Goal: Task Accomplishment & Management: Use online tool/utility

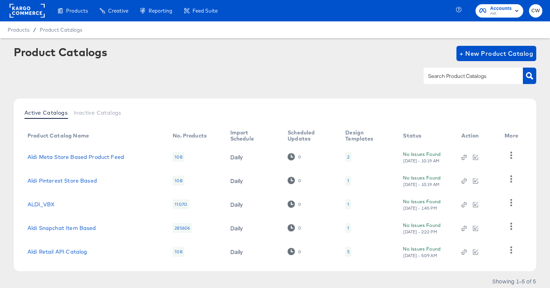
click at [30, 10] on rect at bounding box center [27, 11] width 35 height 14
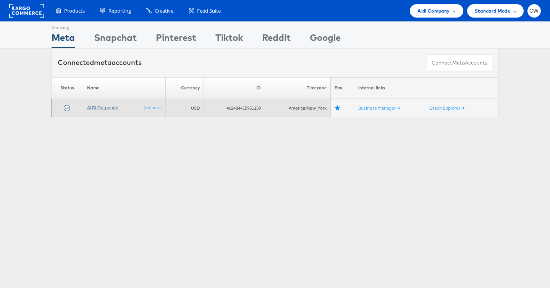
click at [105, 107] on link "ALDI Corporate" at bounding box center [102, 108] width 31 height 6
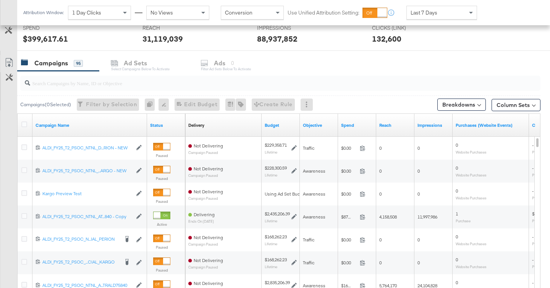
scroll to position [314, 0]
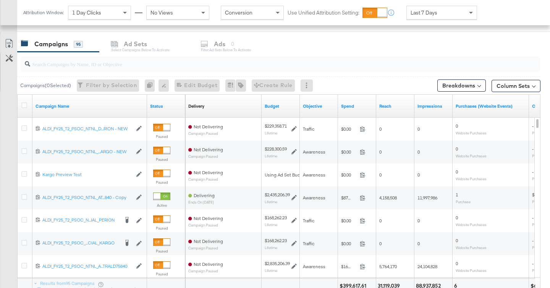
click at [107, 62] on input "search" at bounding box center [262, 60] width 464 height 15
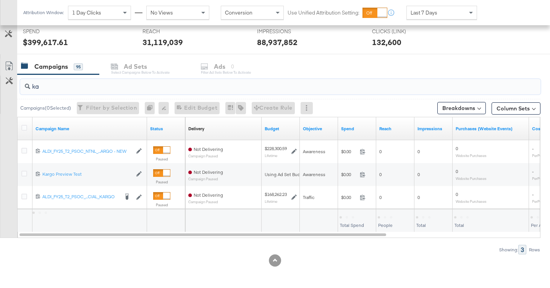
scroll to position [292, 0]
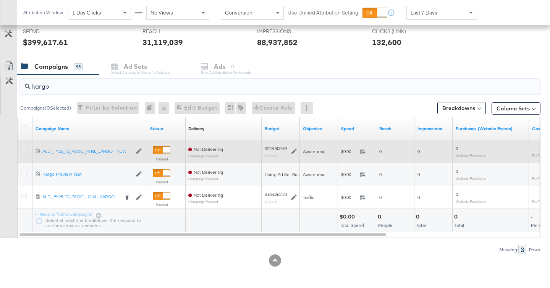
type input "kargo"
click at [25, 149] on icon at bounding box center [24, 151] width 6 height 6
click at [0, 0] on input "checkbox" at bounding box center [0, 0] width 0 height 0
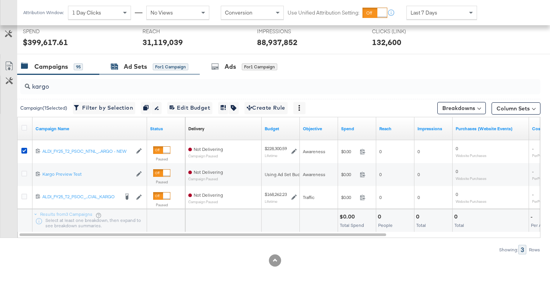
click at [156, 64] on div "for 1 Campaign" at bounding box center [171, 66] width 36 height 7
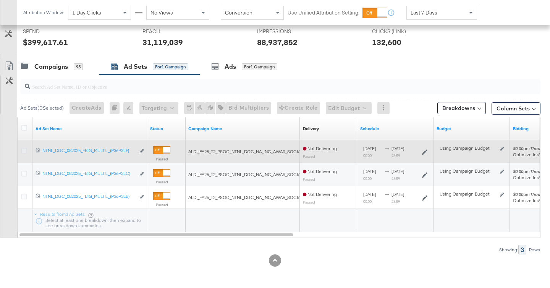
click at [27, 149] on icon at bounding box center [24, 151] width 6 height 6
click at [0, 0] on input "checkbox" at bounding box center [0, 0] width 0 height 0
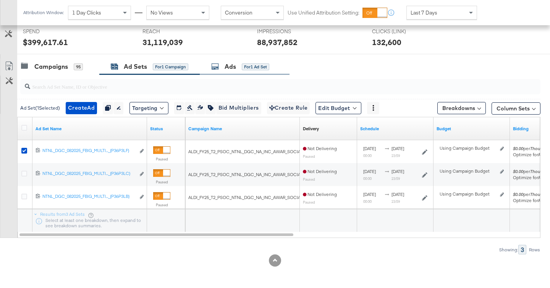
click at [235, 67] on div "Ads" at bounding box center [230, 66] width 11 height 9
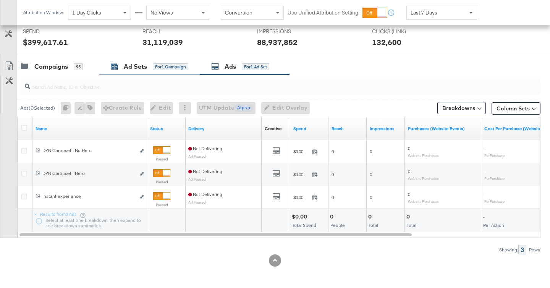
click at [161, 67] on div "for 1 Campaign" at bounding box center [171, 66] width 36 height 7
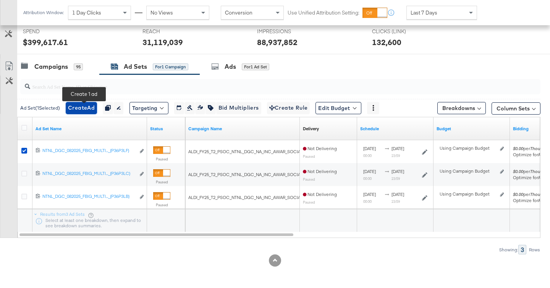
click at [77, 107] on span "Create Ad" at bounding box center [81, 108] width 27 height 10
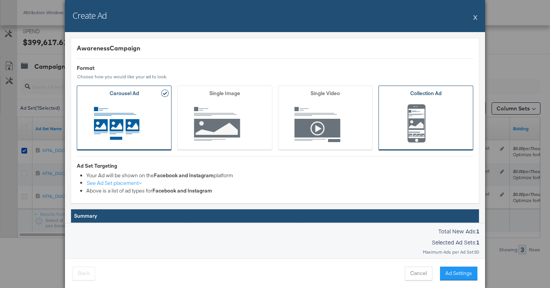
click at [390, 100] on button "Collection Ad" at bounding box center [426, 118] width 95 height 65
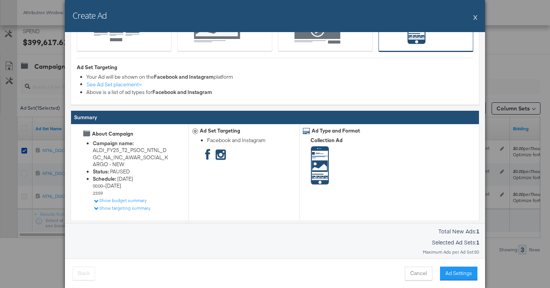
scroll to position [122, 0]
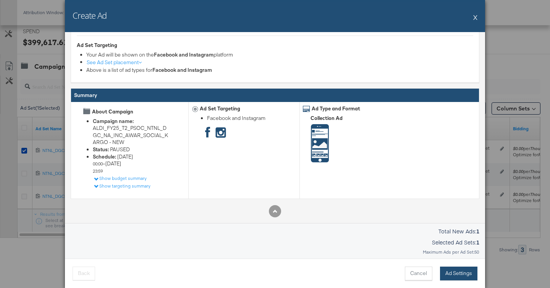
click at [454, 277] on button "Ad Settings" at bounding box center [458, 274] width 37 height 14
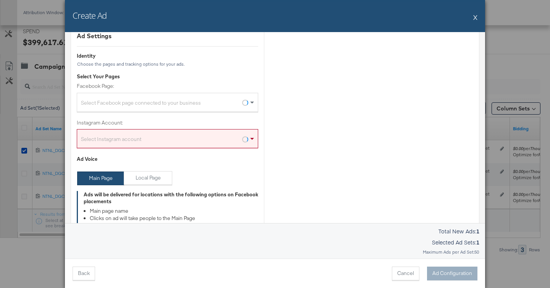
scroll to position [0, 0]
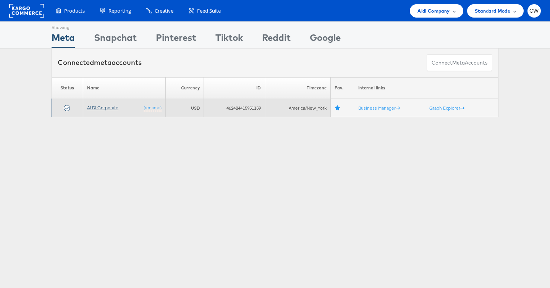
click at [111, 108] on link "ALDI Corporate" at bounding box center [102, 108] width 31 height 6
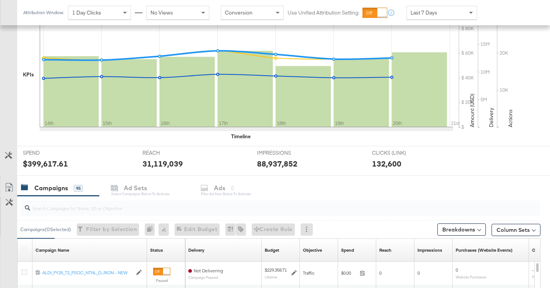
scroll to position [278, 0]
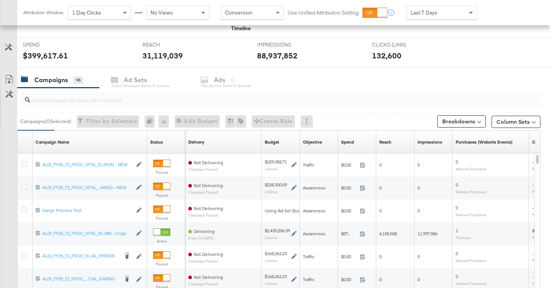
click at [134, 100] on input "search" at bounding box center [262, 96] width 464 height 15
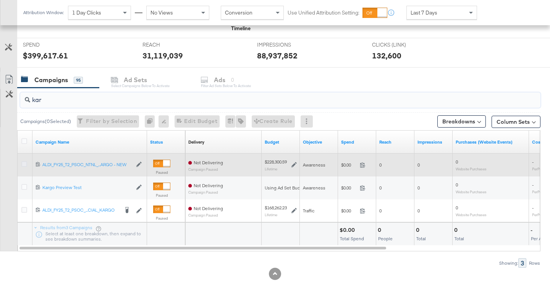
type input "kar"
click at [24, 163] on icon at bounding box center [24, 164] width 6 height 6
click at [0, 0] on input "checkbox" at bounding box center [0, 0] width 0 height 0
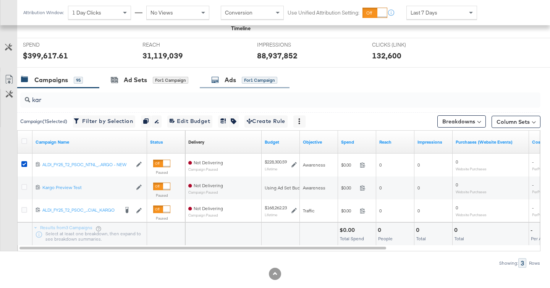
click at [245, 76] on span "for 1 Campaign" at bounding box center [260, 79] width 36 height 7
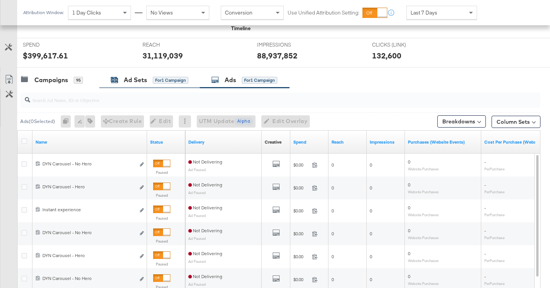
click at [188, 83] on div "for 1 Campaign" at bounding box center [171, 80] width 36 height 7
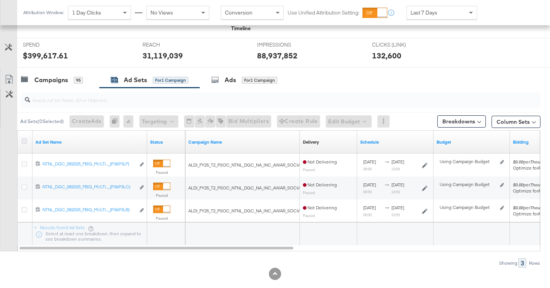
click at [23, 141] on icon at bounding box center [24, 141] width 6 height 6
click at [0, 0] on input "checkbox" at bounding box center [0, 0] width 0 height 0
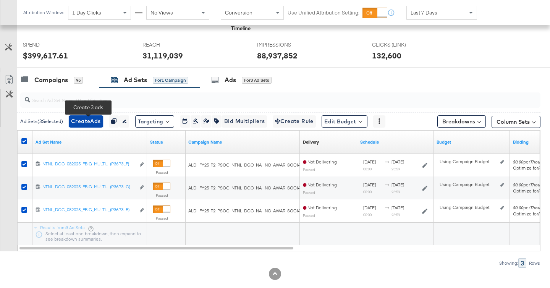
click at [87, 122] on span "Create Ads" at bounding box center [86, 122] width 30 height 10
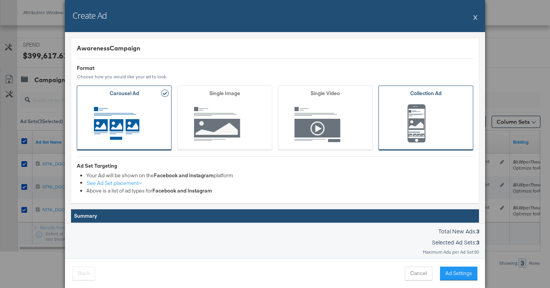
click at [403, 111] on span "Ad Format" at bounding box center [425, 125] width 71 height 42
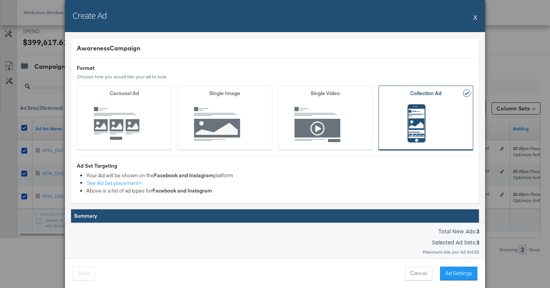
scroll to position [106, 0]
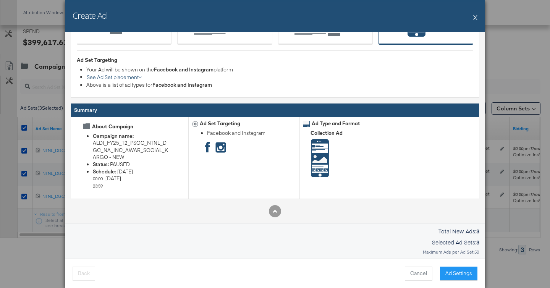
click at [134, 79] on span "See Ad Set placement" at bounding box center [114, 77] width 55 height 7
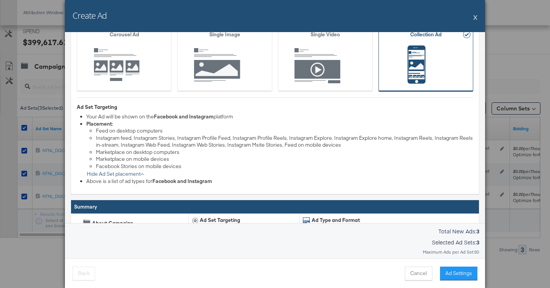
scroll to position [0, 0]
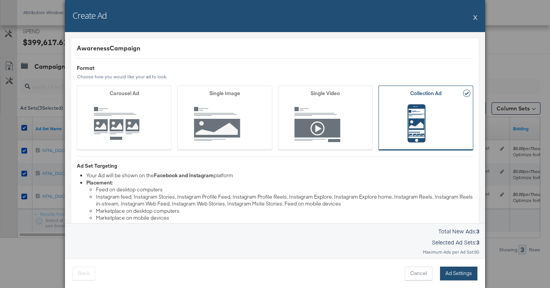
click at [462, 269] on button "Ad Settings" at bounding box center [458, 274] width 37 height 14
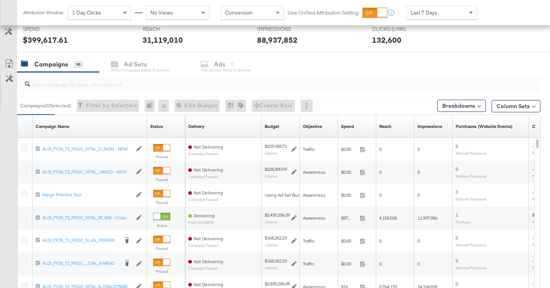
scroll to position [293, 0]
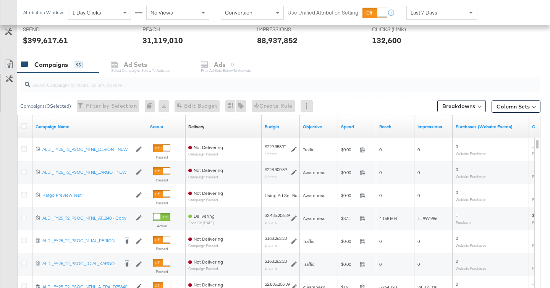
click at [94, 81] on input "search" at bounding box center [262, 81] width 464 height 15
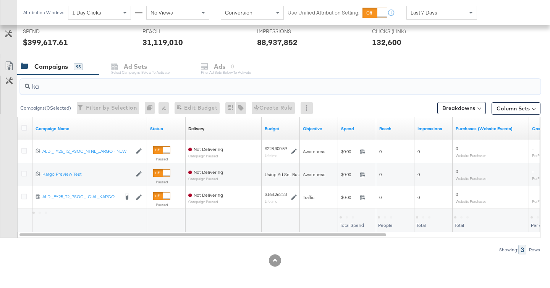
scroll to position [292, 0]
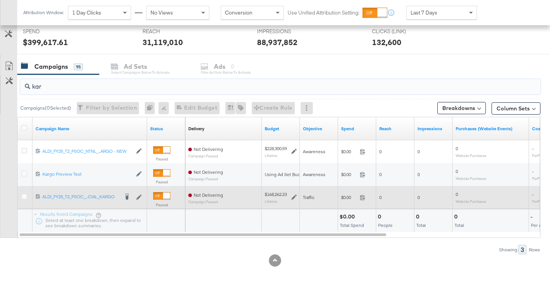
type input "kar"
click at [23, 199] on div at bounding box center [25, 198] width 8 height 8
click at [25, 197] on icon at bounding box center [24, 197] width 6 height 6
click at [0, 0] on input "checkbox" at bounding box center [0, 0] width 0 height 0
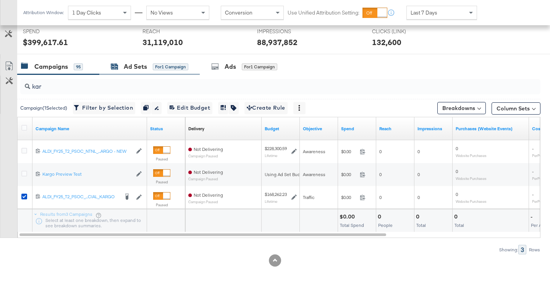
click at [172, 70] on div "for 1 Campaign" at bounding box center [171, 66] width 36 height 7
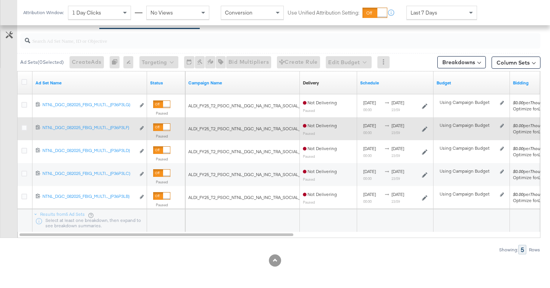
scroll to position [257, 0]
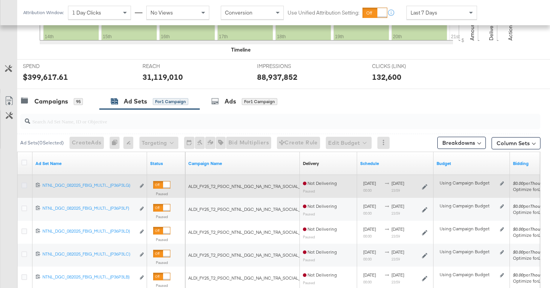
click at [24, 186] on icon at bounding box center [24, 186] width 6 height 6
click at [0, 0] on input "checkbox" at bounding box center [0, 0] width 0 height 0
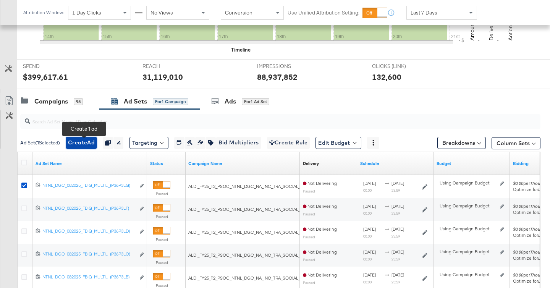
click at [93, 143] on span "Create Ad" at bounding box center [81, 143] width 27 height 10
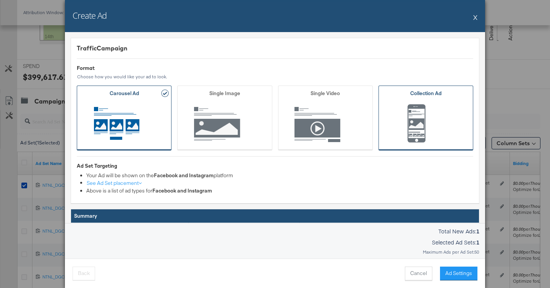
click at [396, 100] on button "Collection Ad" at bounding box center [426, 118] width 95 height 65
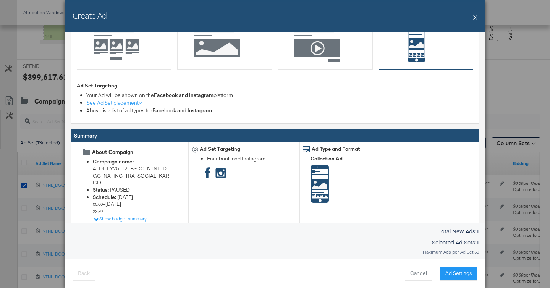
scroll to position [122, 0]
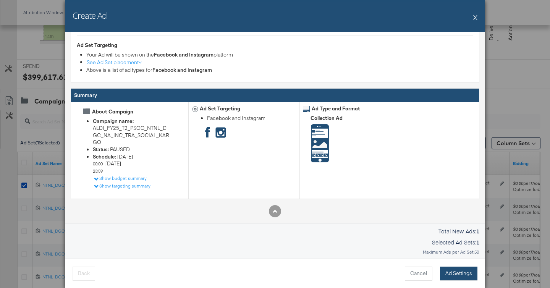
click at [455, 275] on button "Ad Settings" at bounding box center [458, 274] width 37 height 14
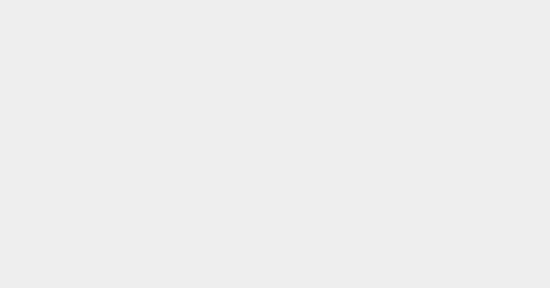
scroll to position [0, 0]
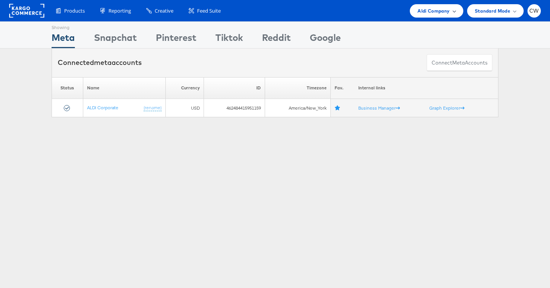
click at [449, 11] on span "Aldi Company" at bounding box center [434, 11] width 32 height 8
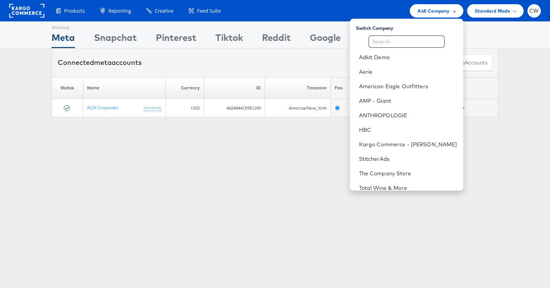
click at [449, 11] on span "Aldi Company" at bounding box center [434, 11] width 32 height 8
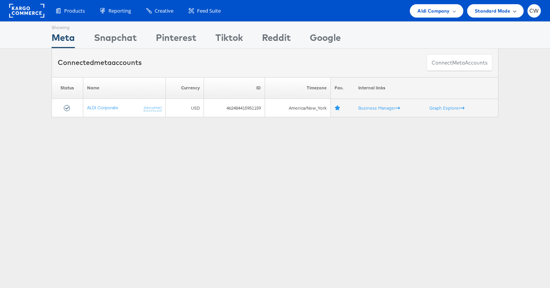
click at [502, 9] on span "Standard Mode" at bounding box center [493, 11] width 36 height 8
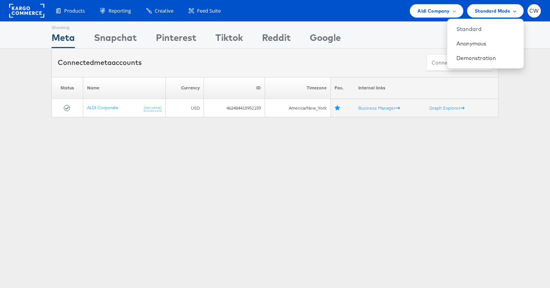
click at [502, 9] on span "Standard Mode" at bounding box center [493, 11] width 36 height 8
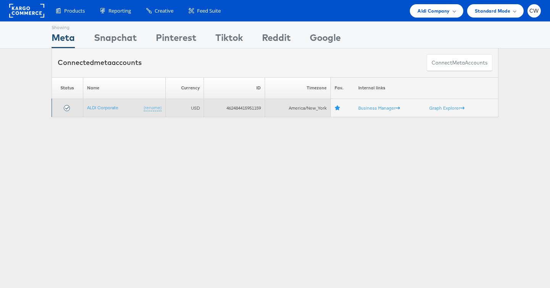
click at [111, 111] on td "ALDI Corporate (rename)" at bounding box center [124, 108] width 83 height 18
click at [114, 105] on link "ALDI Corporate" at bounding box center [102, 108] width 31 height 6
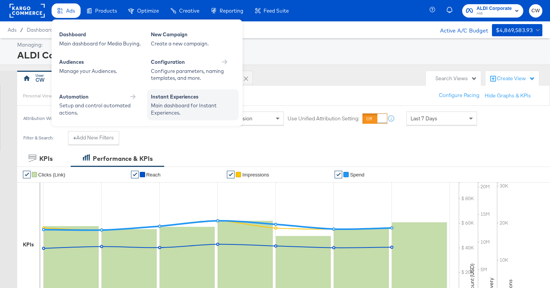
click at [174, 96] on div "Instant Experiences" at bounding box center [193, 97] width 84 height 9
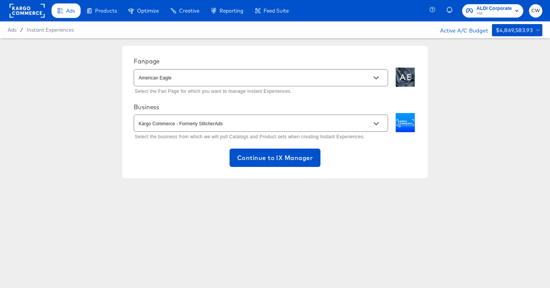
click at [193, 84] on div "American Eagle" at bounding box center [261, 77] width 254 height 17
click at [379, 79] on icon "Open" at bounding box center [376, 77] width 5 height 5
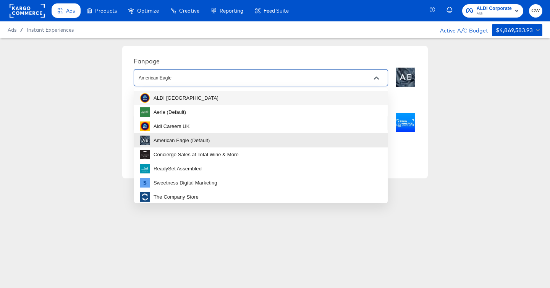
click at [318, 102] on li "ALDI [GEOGRAPHIC_DATA]" at bounding box center [261, 98] width 254 height 14
type input "ALDI [GEOGRAPHIC_DATA]"
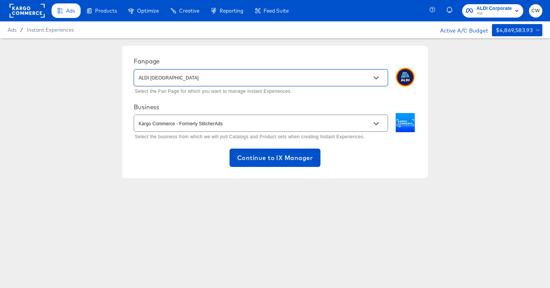
click at [374, 124] on icon "Open" at bounding box center [376, 123] width 5 height 5
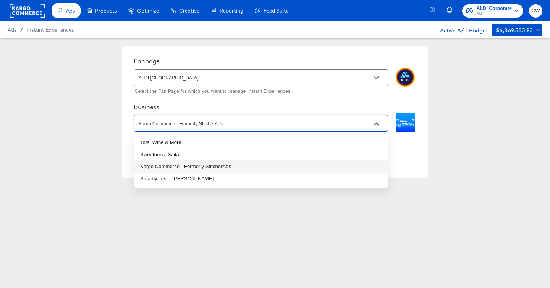
click at [337, 164] on li "Kargo Commerce - Formerly StitcherAds" at bounding box center [261, 166] width 254 height 12
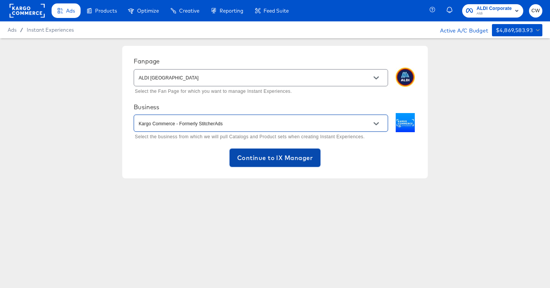
click at [288, 162] on span "Continue to IX Manager" at bounding box center [275, 157] width 76 height 11
click at [290, 162] on span "Continue to IX Manager" at bounding box center [275, 157] width 76 height 11
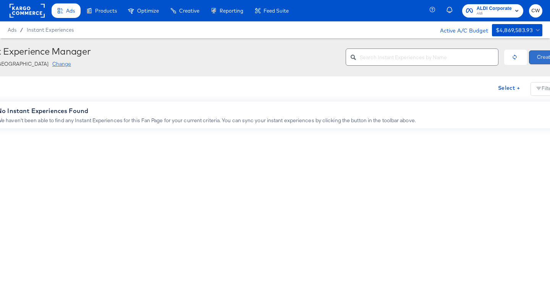
click at [546, 61] on button "Create" at bounding box center [545, 57] width 32 height 14
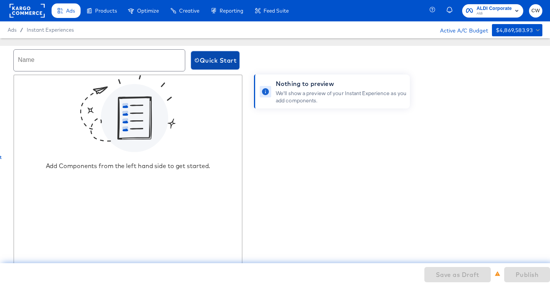
click at [228, 63] on span "Quick Start" at bounding box center [215, 60] width 42 height 11
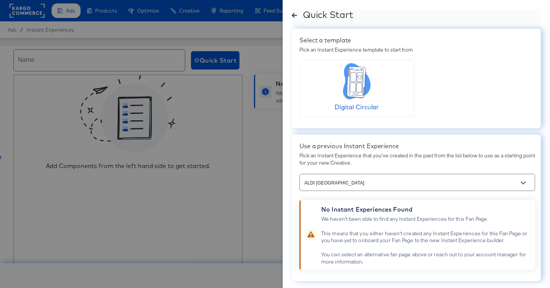
click at [343, 76] on icon at bounding box center [357, 81] width 28 height 36
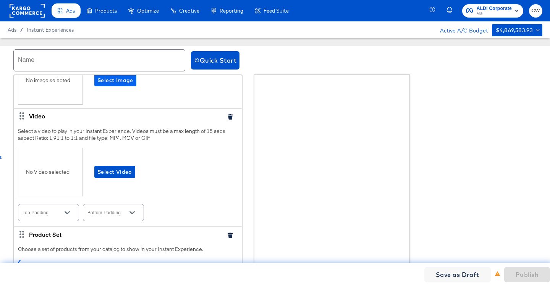
scroll to position [54, 0]
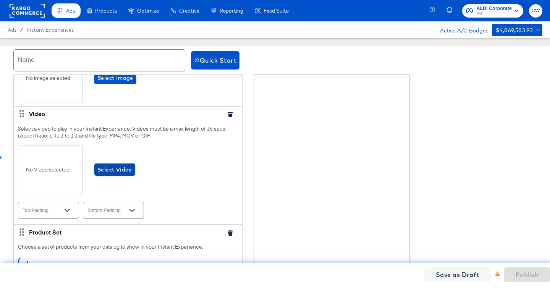
click at [117, 166] on span "Select Video" at bounding box center [114, 170] width 35 height 10
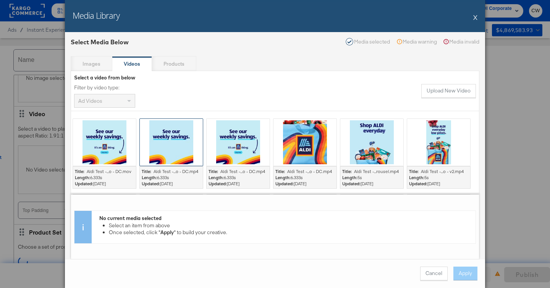
click at [167, 143] on div at bounding box center [171, 142] width 63 height 47
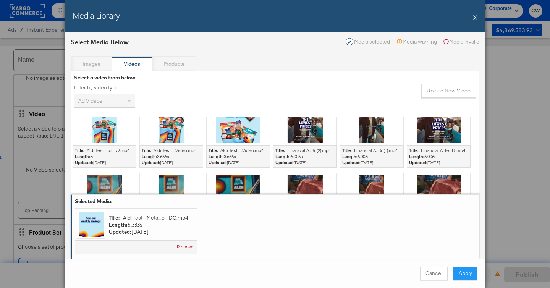
scroll to position [156, 0]
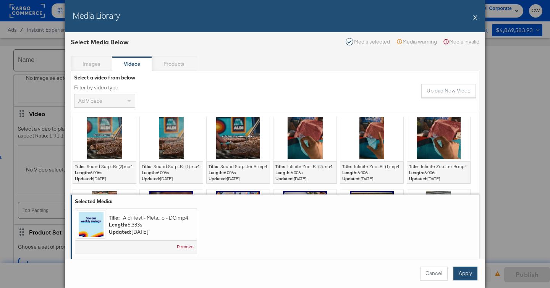
click at [468, 270] on button "Apply" at bounding box center [466, 274] width 24 height 14
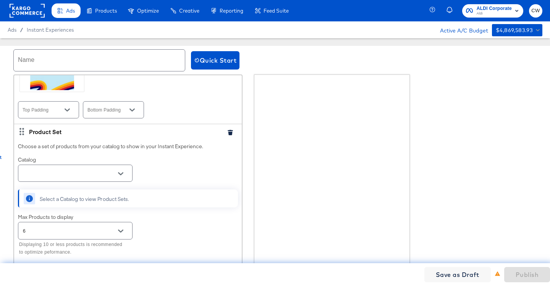
scroll to position [173, 0]
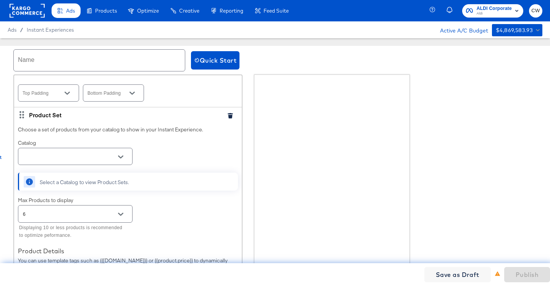
click at [114, 156] on div at bounding box center [121, 156] width 16 height 11
click at [122, 157] on icon "Open" at bounding box center [120, 157] width 5 height 3
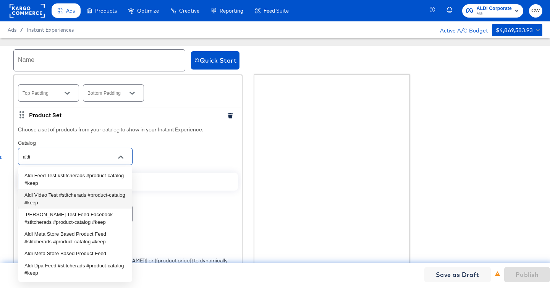
scroll to position [12, 0]
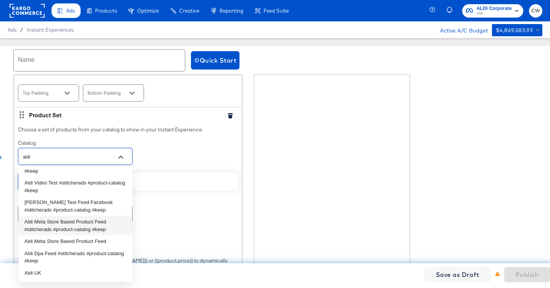
click at [93, 228] on li "Aldi Meta Store Based Product Feed #stitcherads #product-catalog #keep" at bounding box center [75, 225] width 114 height 19
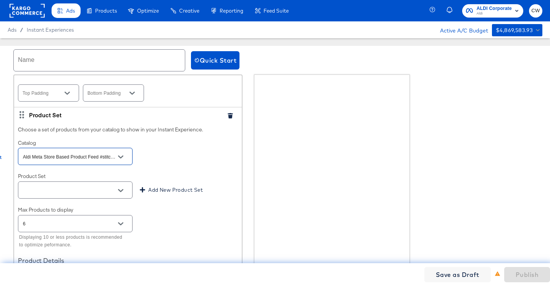
click at [116, 218] on div at bounding box center [121, 223] width 16 height 11
type input "Aldi Meta Store Based Product Feed #stitcherads #product-catalog #keep"
click at [120, 222] on icon "Open" at bounding box center [120, 223] width 5 height 5
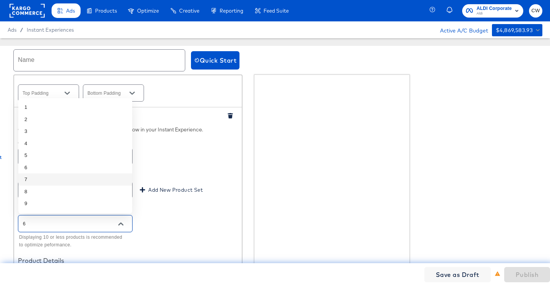
scroll to position [493, 0]
click at [98, 201] on li "50" at bounding box center [75, 205] width 114 height 12
type input "50"
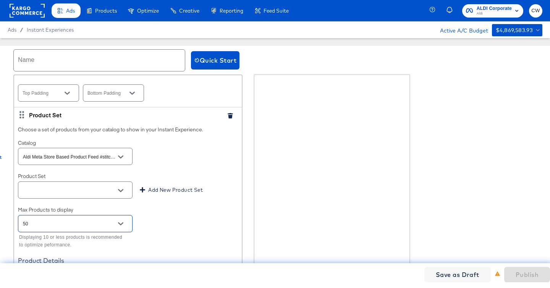
click at [126, 193] on div at bounding box center [121, 190] width 16 height 11
click at [123, 192] on icon "Open" at bounding box center [120, 190] width 5 height 5
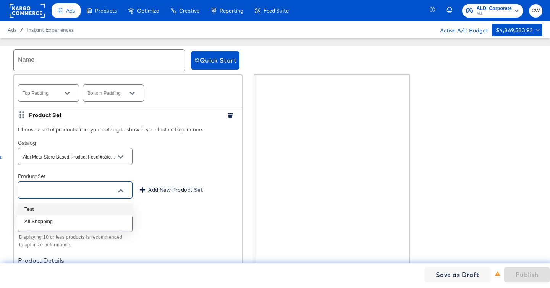
click at [100, 206] on li "Test" at bounding box center [75, 209] width 114 height 12
type input "Test"
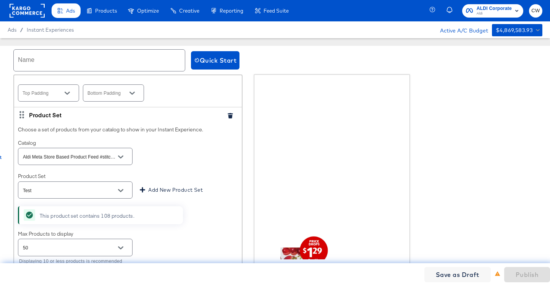
click at [200, 163] on div "Catalog Aldi Meta Store Based Product Feed #stitcherads #product-catalog #keep" at bounding box center [128, 153] width 220 height 28
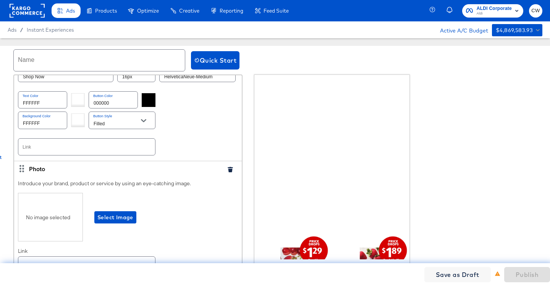
scroll to position [527, 0]
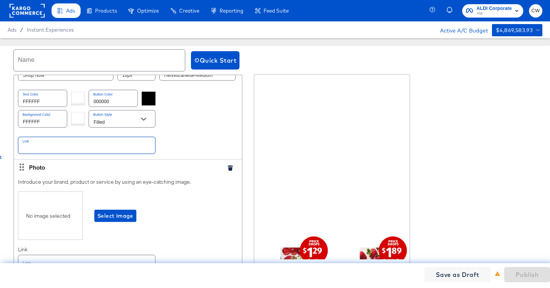
click at [95, 145] on input "text" at bounding box center [86, 145] width 137 height 16
paste input "[URL][DOMAIN_NAME]"
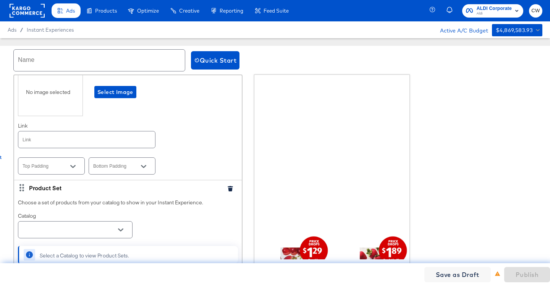
scroll to position [649, 0]
type input "[URL][DOMAIN_NAME]"
click at [511, 282] on div "Publish" at bounding box center [527, 274] width 46 height 15
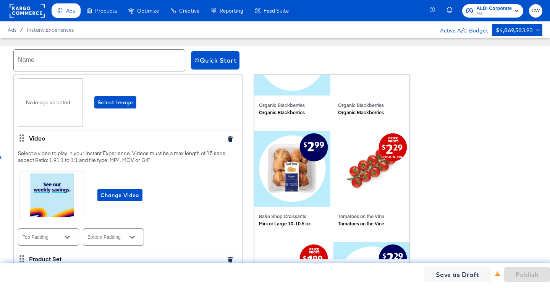
scroll to position [39, 0]
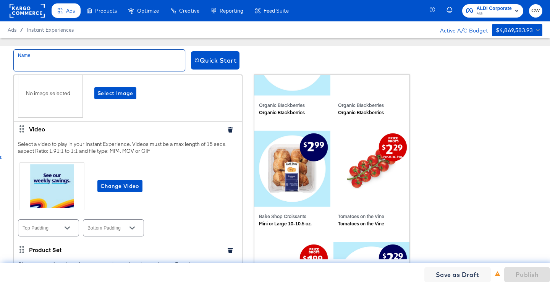
click at [122, 63] on input "text" at bounding box center [99, 60] width 171 height 21
click at [236, 110] on div "No image selected Select Image" at bounding box center [128, 93] width 220 height 49
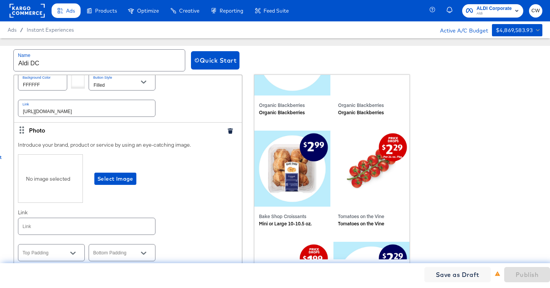
scroll to position [564, 0]
click at [230, 131] on icon "button" at bounding box center [230, 130] width 5 height 5
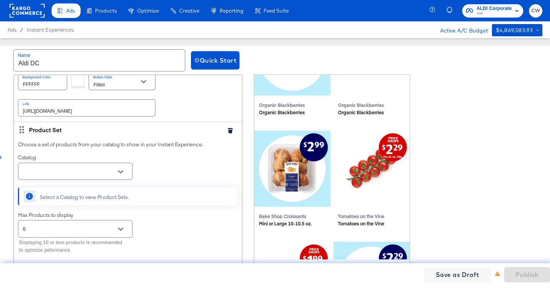
click at [231, 132] on icon "button" at bounding box center [230, 130] width 5 height 5
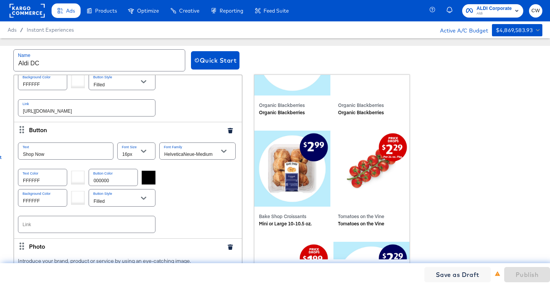
click at [231, 132] on icon "button" at bounding box center [230, 130] width 5 height 5
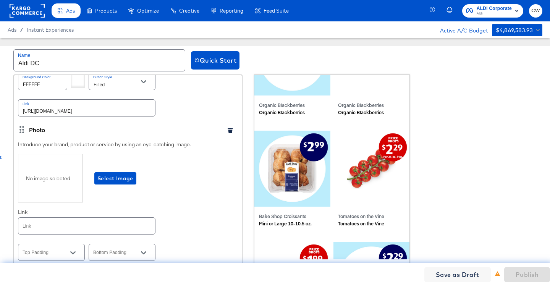
click at [231, 132] on icon "button" at bounding box center [230, 130] width 5 height 5
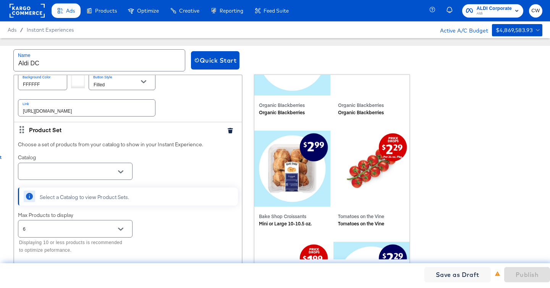
click at [231, 132] on icon "button" at bounding box center [230, 130] width 5 height 5
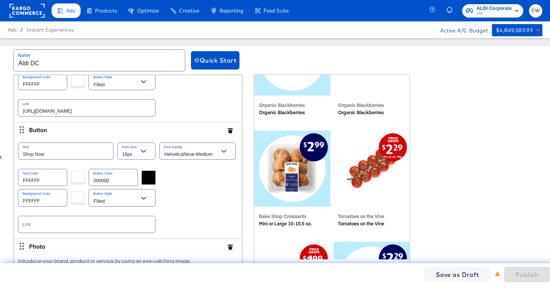
click at [231, 132] on icon "button" at bounding box center [230, 130] width 5 height 5
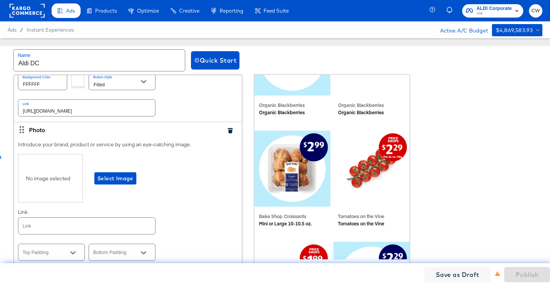
click at [231, 132] on icon "button" at bounding box center [230, 130] width 5 height 5
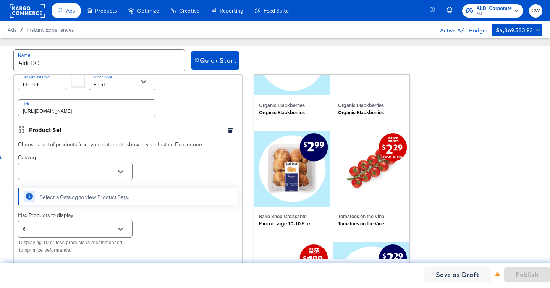
click at [231, 132] on icon "button" at bounding box center [230, 130] width 5 height 5
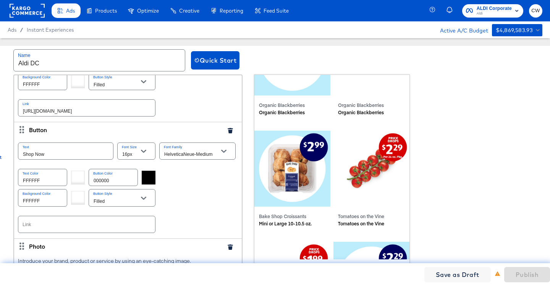
click at [231, 132] on icon "button" at bounding box center [230, 130] width 5 height 5
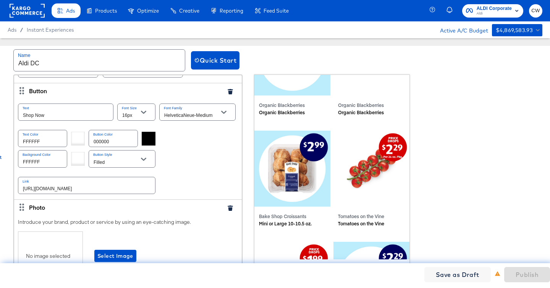
scroll to position [561, 0]
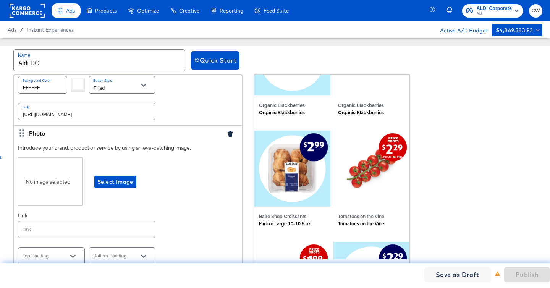
click at [228, 135] on icon "button" at bounding box center [230, 133] width 5 height 5
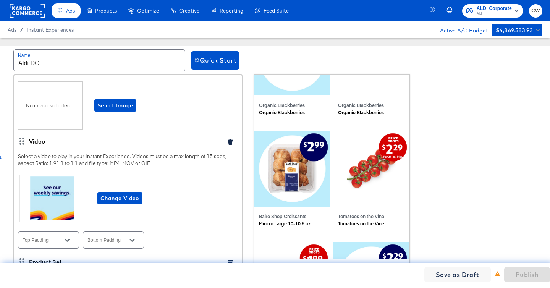
scroll to position [0, 0]
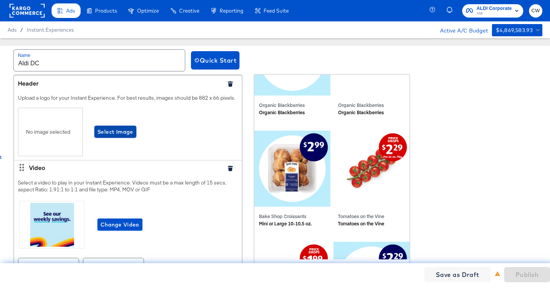
click at [121, 131] on span "Select Image" at bounding box center [115, 132] width 36 height 10
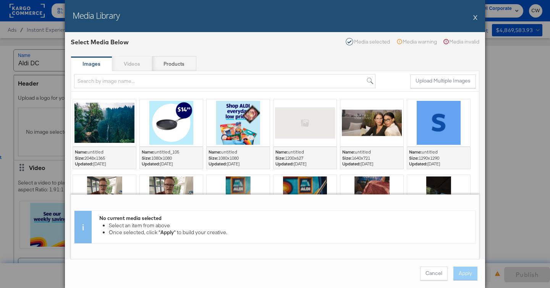
click at [130, 71] on div "Upload Multiple Images" at bounding box center [275, 81] width 408 height 21
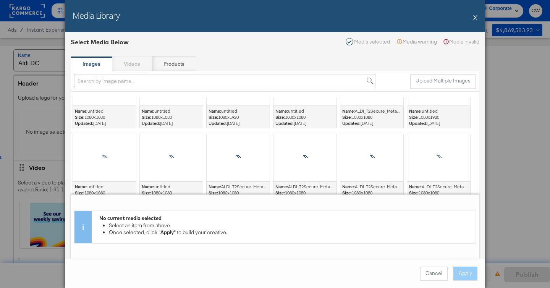
scroll to position [349, 0]
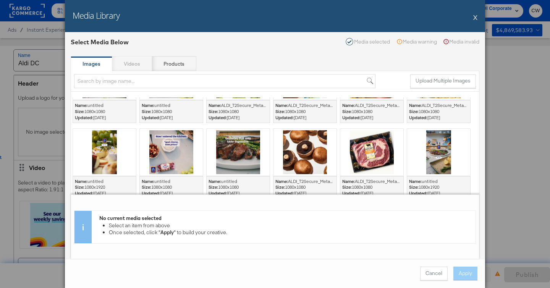
click at [474, 19] on button "X" at bounding box center [475, 17] width 4 height 15
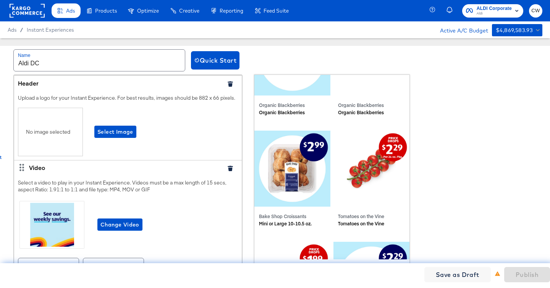
click at [226, 121] on div "No image selected Select Image" at bounding box center [128, 132] width 220 height 49
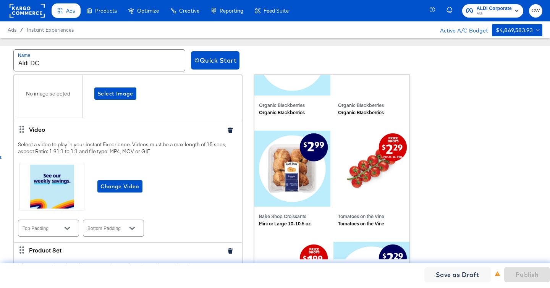
scroll to position [0, 0]
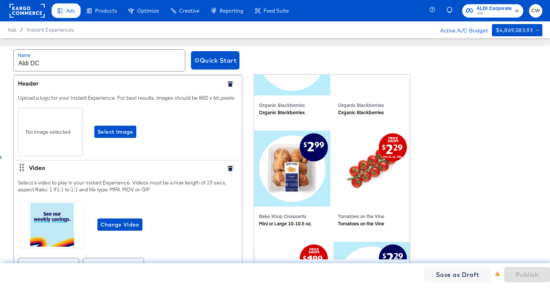
click at [230, 81] on icon "button" at bounding box center [230, 83] width 5 height 5
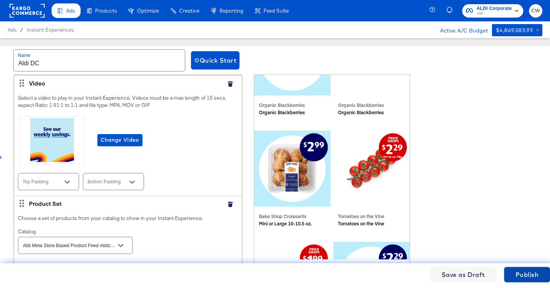
click at [518, 274] on span "Publish" at bounding box center [527, 274] width 23 height 11
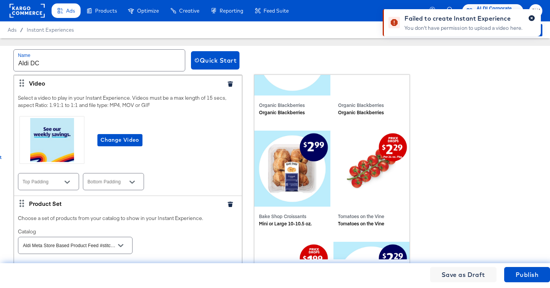
click at [530, 17] on button "button" at bounding box center [532, 18] width 6 height 6
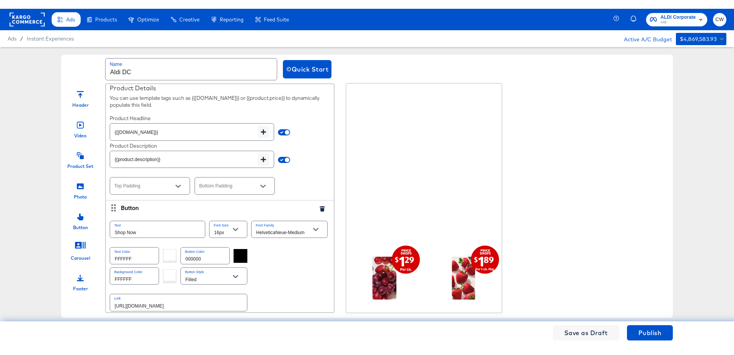
scroll to position [275, 0]
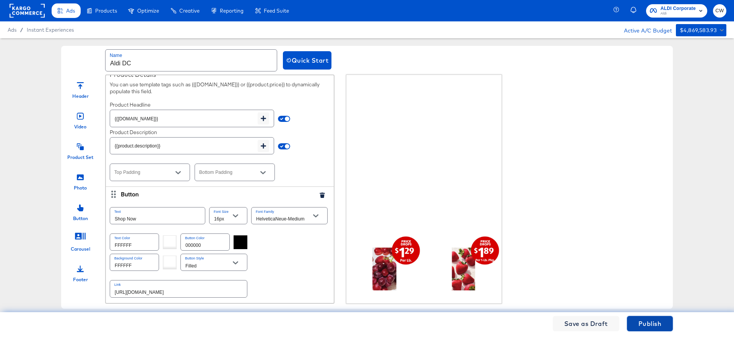
drag, startPoint x: 646, startPoint y: 322, endPoint x: 567, endPoint y: 234, distance: 118.0
click at [550, 234] on div "Name Aldi DC Quick Start Header Video Product Set Photo Button Carousel Footer …" at bounding box center [367, 177] width 734 height 278
click at [163, 66] on input "Aldi DC" at bounding box center [190, 60] width 171 height 21
click at [145, 66] on input "Aldi DC 8/221/25" at bounding box center [190, 60] width 171 height 21
type input "Aldi DC [DATE]"
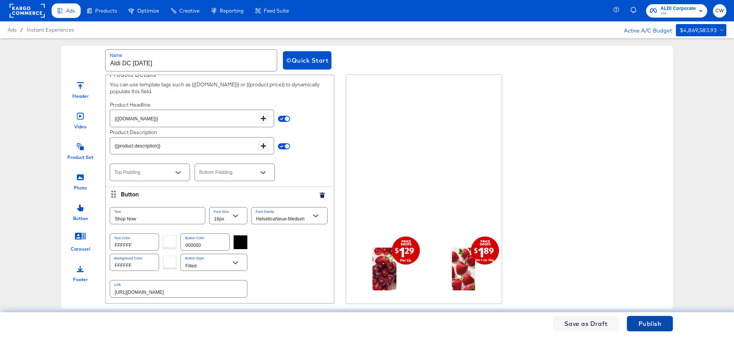
click at [550, 288] on span "Publish" at bounding box center [649, 323] width 23 height 11
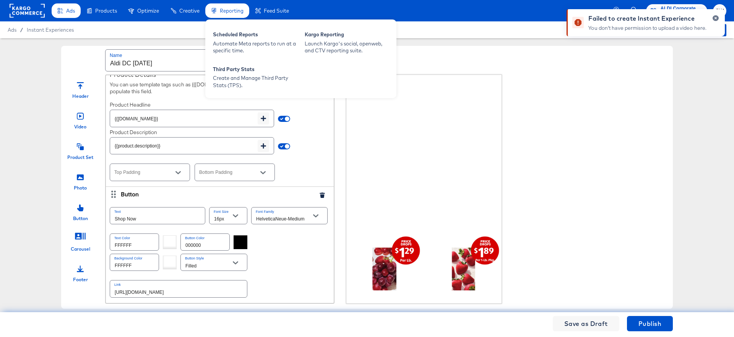
scroll to position [261, 0]
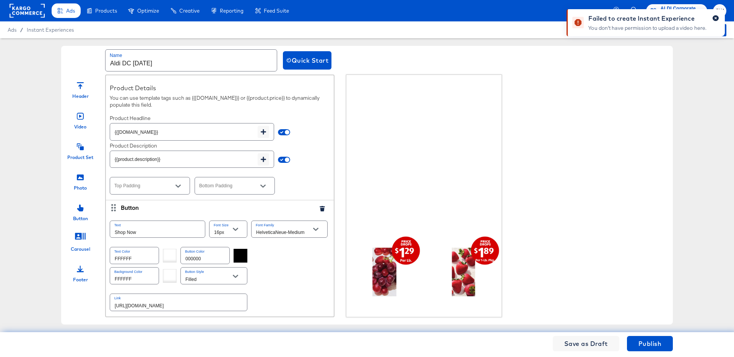
click at [550, 17] on icon "button" at bounding box center [715, 18] width 3 height 4
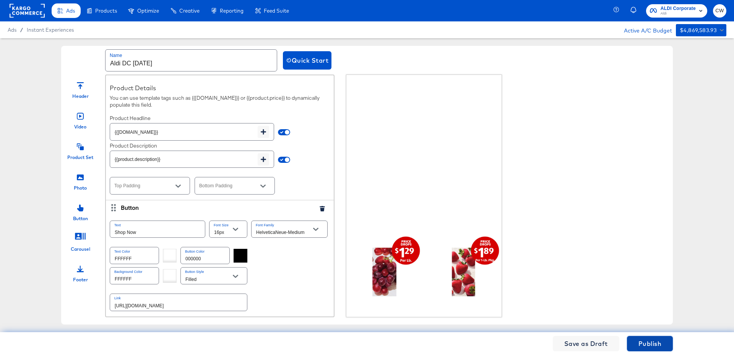
click at [550, 288] on span "Publish" at bounding box center [649, 343] width 23 height 11
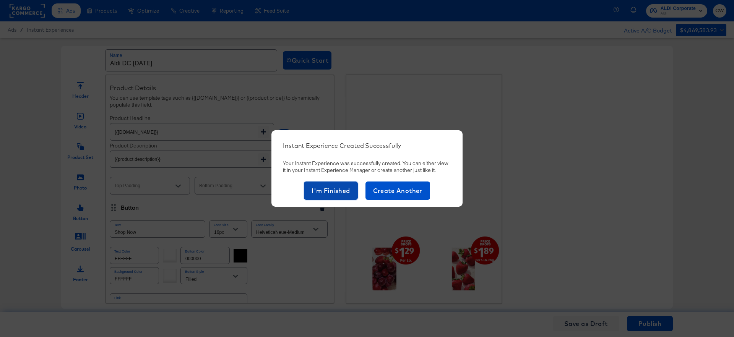
click at [323, 189] on span "I'm Finished" at bounding box center [330, 190] width 39 height 11
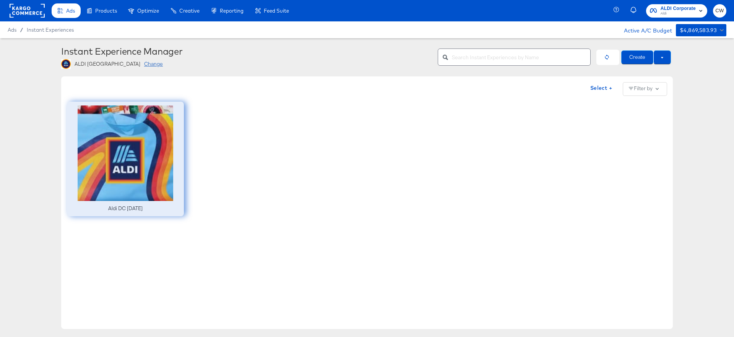
drag, startPoint x: 150, startPoint y: 152, endPoint x: 142, endPoint y: 151, distance: 8.2
click at [142, 151] on div at bounding box center [125, 159] width 117 height 115
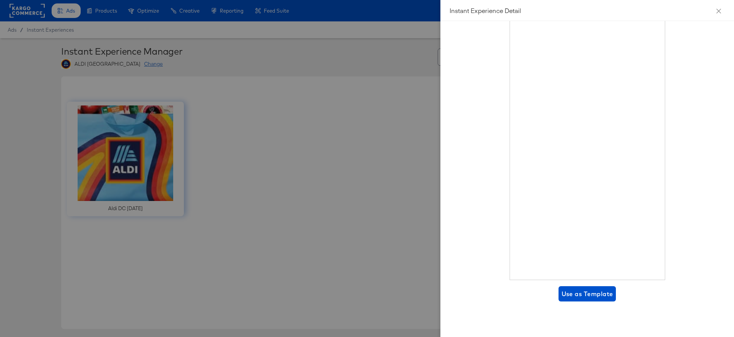
scroll to position [31, 0]
click at [550, 12] on button "Close" at bounding box center [718, 10] width 21 height 21
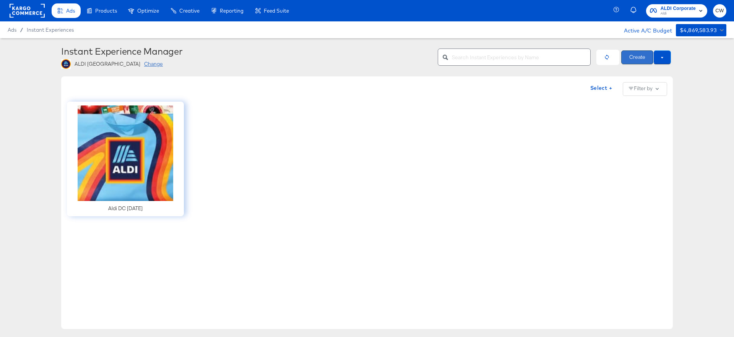
click at [550, 58] on button "Create" at bounding box center [637, 57] width 32 height 14
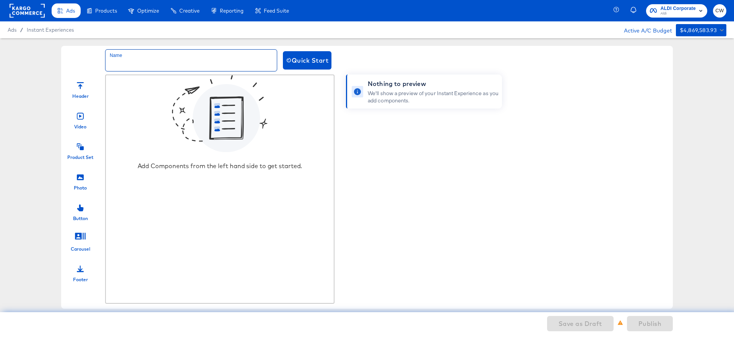
click at [215, 58] on input "text" at bounding box center [190, 60] width 171 height 21
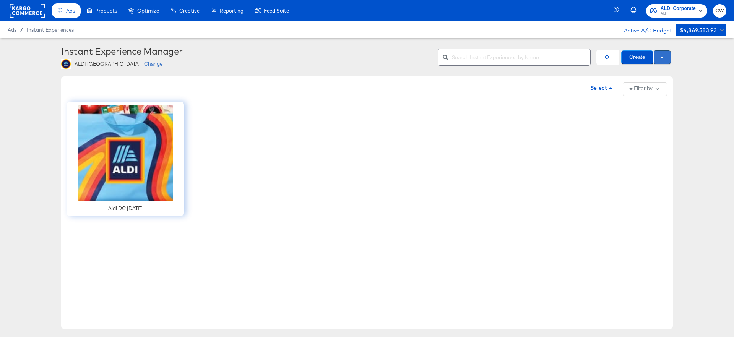
click at [550, 58] on button at bounding box center [662, 57] width 18 height 14
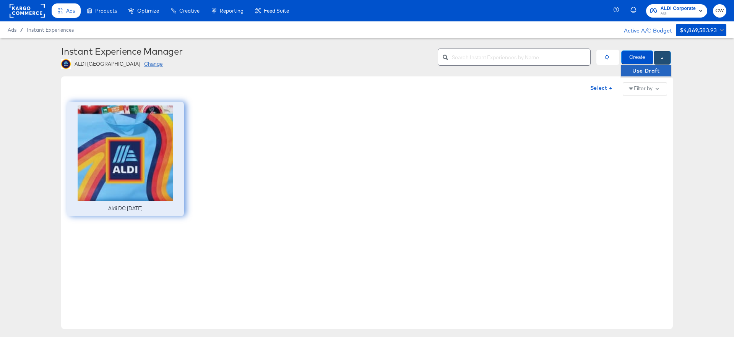
click at [141, 177] on div at bounding box center [125, 159] width 117 height 115
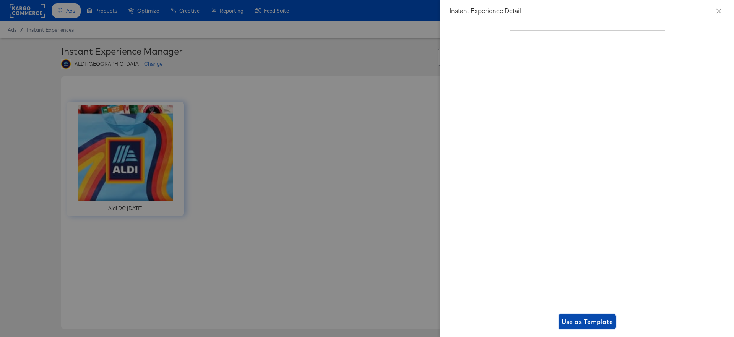
click at [550, 288] on span "Use as Template" at bounding box center [587, 321] width 52 height 11
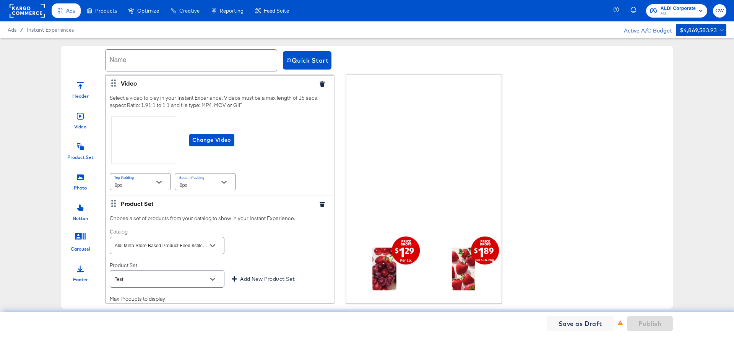
click at [193, 48] on div "Name" at bounding box center [191, 60] width 172 height 25
click at [193, 56] on input "text" at bounding box center [190, 60] width 171 height 21
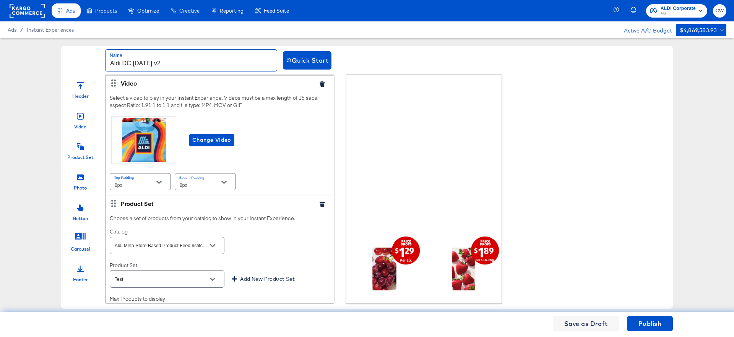
type input "Aldi DC [DATE] v2"
click at [340, 89] on div "Header Video Product Set Photo Button Carousel Footer Video Select a video to p…" at bounding box center [366, 189] width 611 height 229
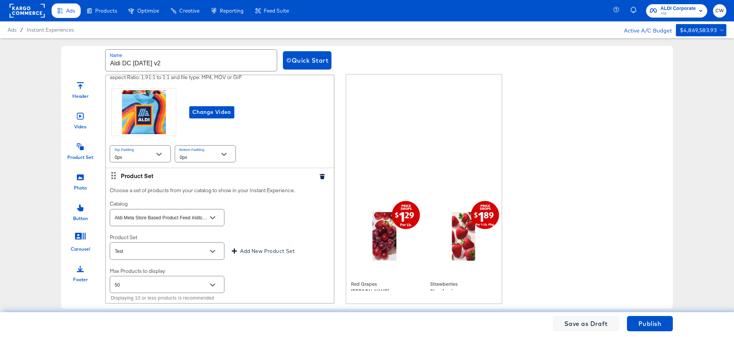
scroll to position [46, 0]
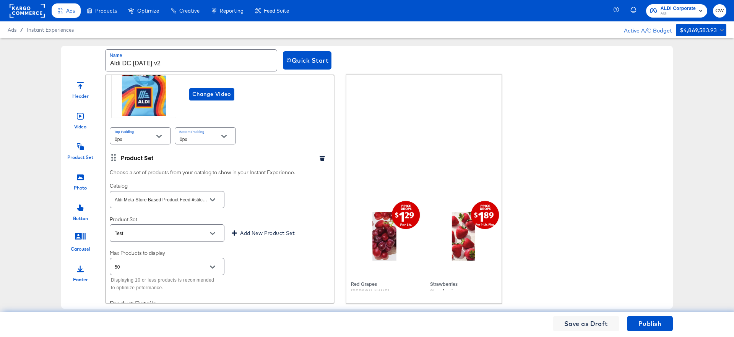
click at [79, 180] on icon at bounding box center [80, 177] width 7 height 7
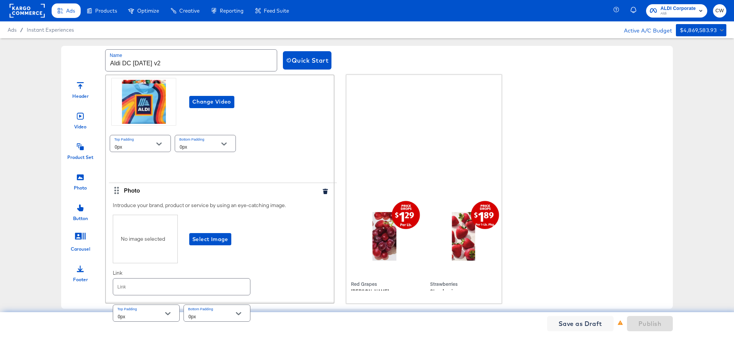
scroll to position [39, 0]
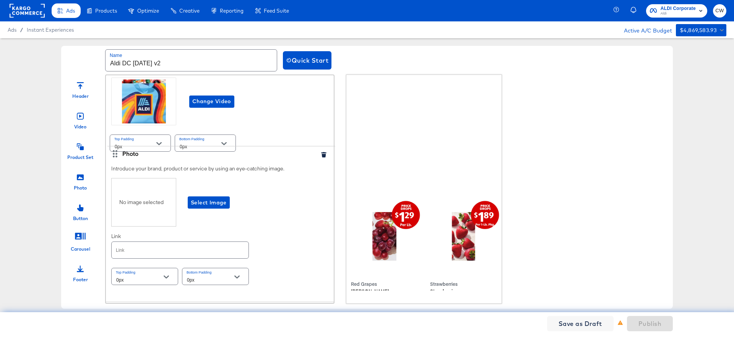
drag, startPoint x: 114, startPoint y: 166, endPoint x: 111, endPoint y: 164, distance: 4.4
click at [111, 164] on div "Video Select a video to play in your Instant Experience. Videos must be a max l…" at bounding box center [220, 288] width 228 height 502
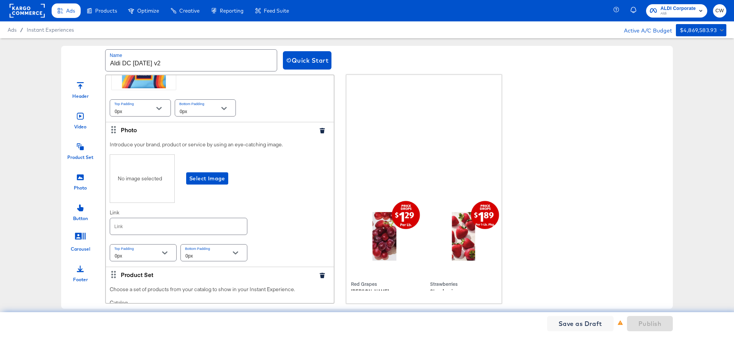
scroll to position [76, 0]
click at [319, 128] on icon "button" at bounding box center [321, 127] width 5 height 5
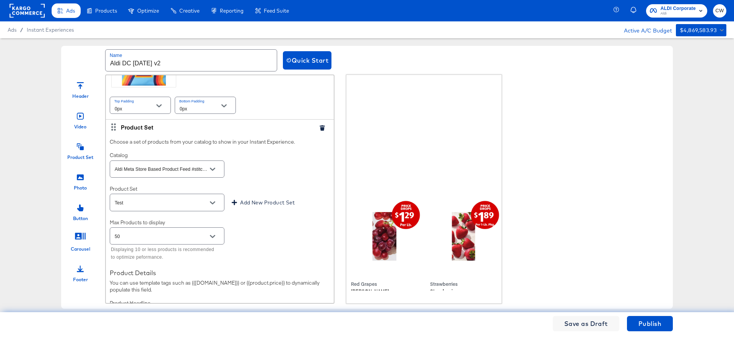
click at [83, 212] on div at bounding box center [80, 207] width 7 height 16
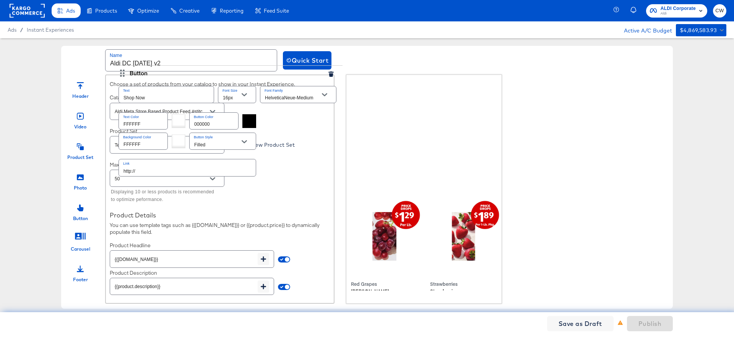
scroll to position [250, 0]
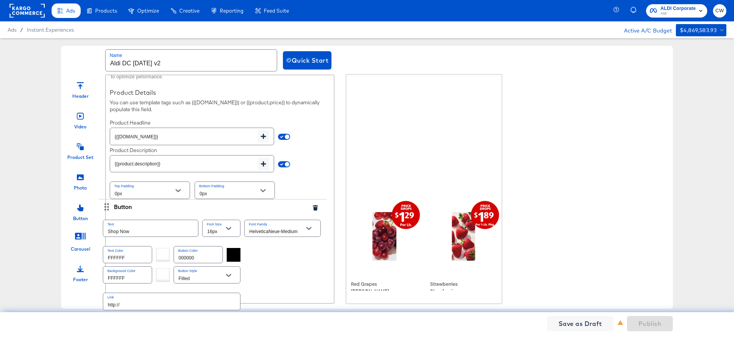
drag, startPoint x: 114, startPoint y: 196, endPoint x: 135, endPoint y: 222, distance: 33.1
click at [107, 209] on div "Video Select a video to play in your Instant Experience. Videos must be a max l…" at bounding box center [220, 70] width 228 height 502
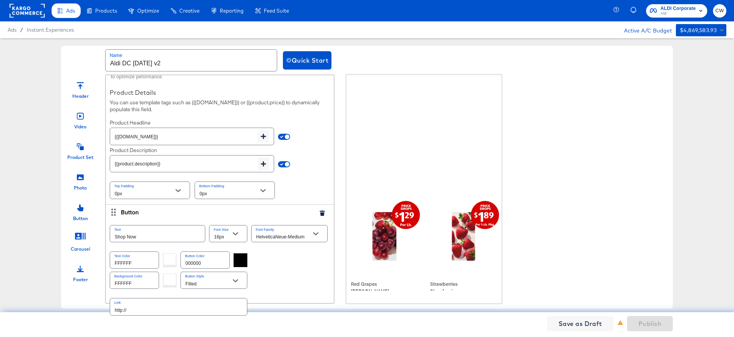
type input "http://"
type input "[URL][DOMAIN_NAME]"
click at [322, 212] on icon "button" at bounding box center [321, 213] width 5 height 5
type input "[URL][DOMAIN_NAME]"
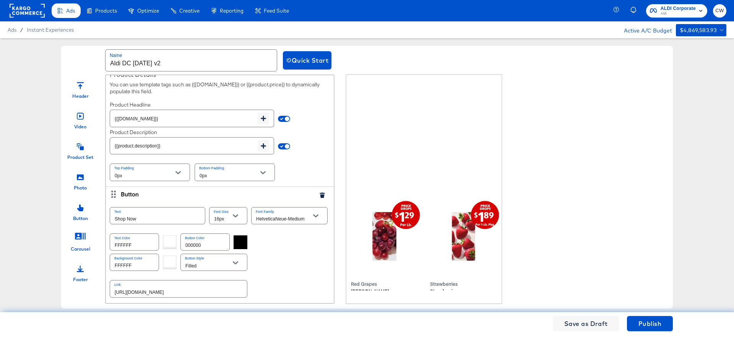
click at [81, 213] on div at bounding box center [80, 207] width 7 height 16
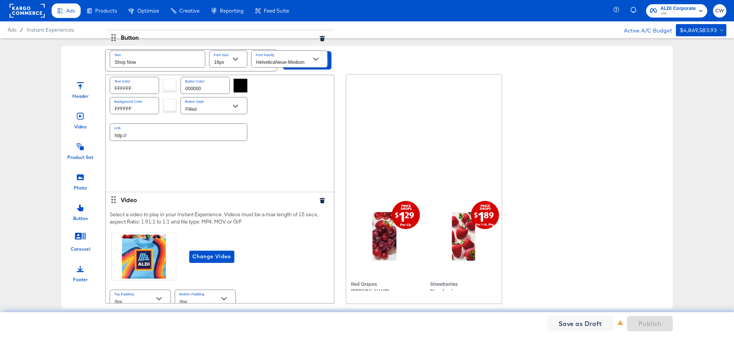
scroll to position [0, 0]
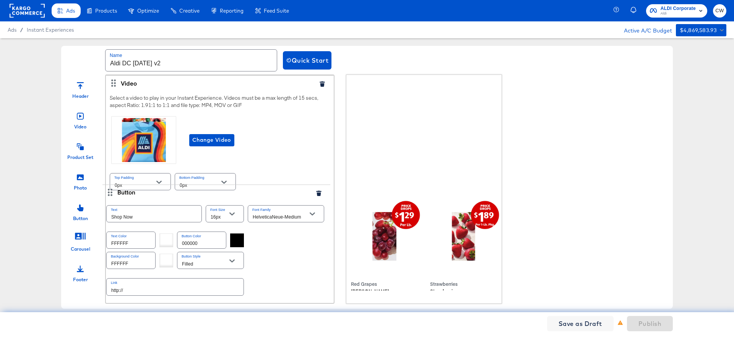
drag, startPoint x: 113, startPoint y: 194, endPoint x: 110, endPoint y: 190, distance: 5.2
click at [110, 190] on div "Video Select a video to play in your Instant Experience. Videos must be a max l…" at bounding box center [220, 326] width 228 height 502
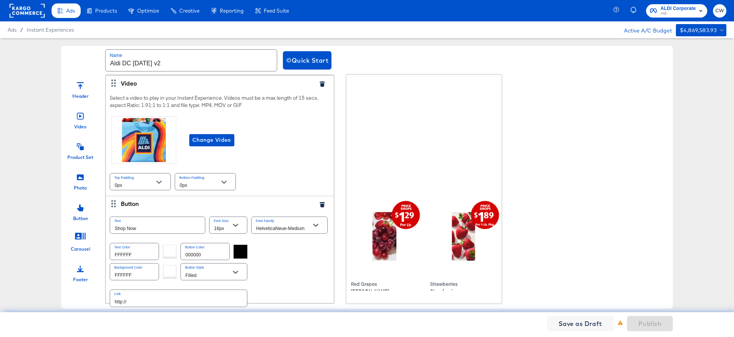
type input "[URL][DOMAIN_NAME]"
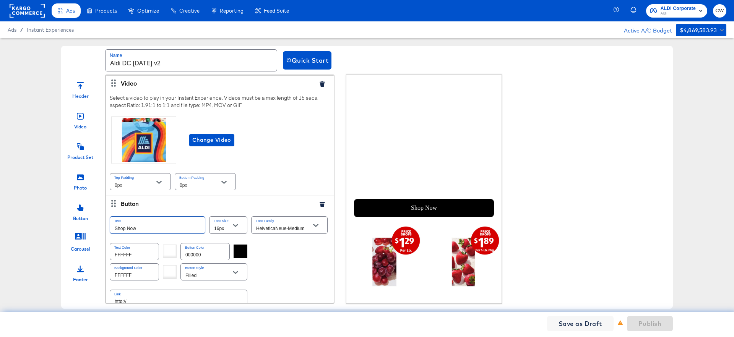
click at [157, 231] on input "Shop Now" at bounding box center [157, 225] width 95 height 16
type input "ALDI"
click at [332, 251] on div "Text ALDI Font Size 16px Font Family HelveticaNeue-Medium Text Color FFFFFF But…" at bounding box center [220, 261] width 228 height 101
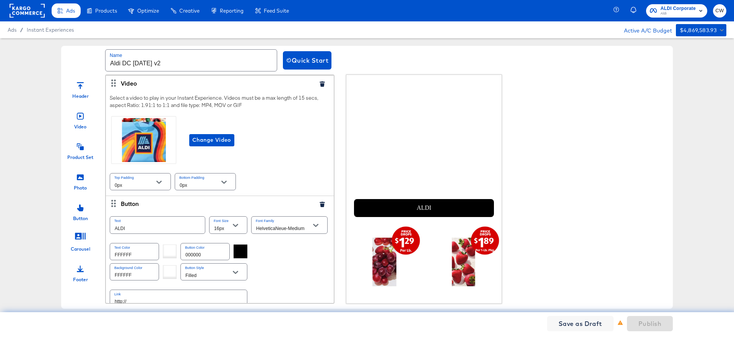
drag, startPoint x: 231, startPoint y: 247, endPoint x: 239, endPoint y: 249, distance: 8.6
click at [235, 248] on div "Text Color FFFFFF Button Color 000000" at bounding box center [220, 251] width 220 height 20
click at [239, 249] on div at bounding box center [240, 252] width 14 height 14
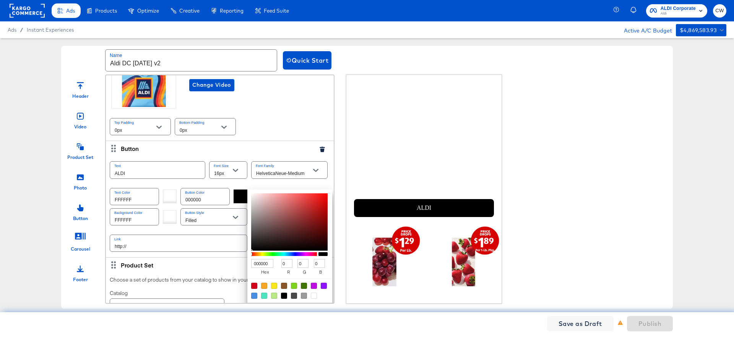
scroll to position [63, 0]
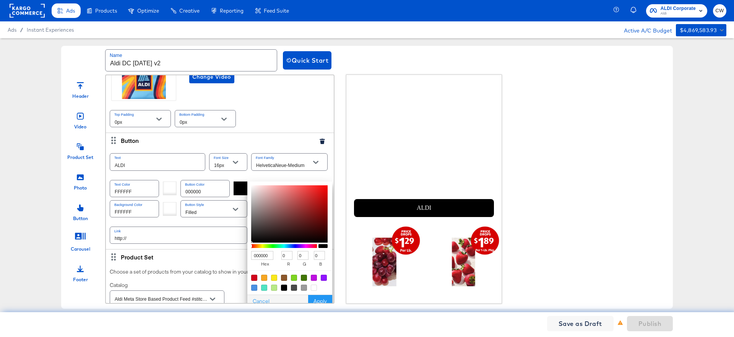
type input "FEFEFE"
type input "254"
click at [251, 186] on div at bounding box center [289, 213] width 76 height 57
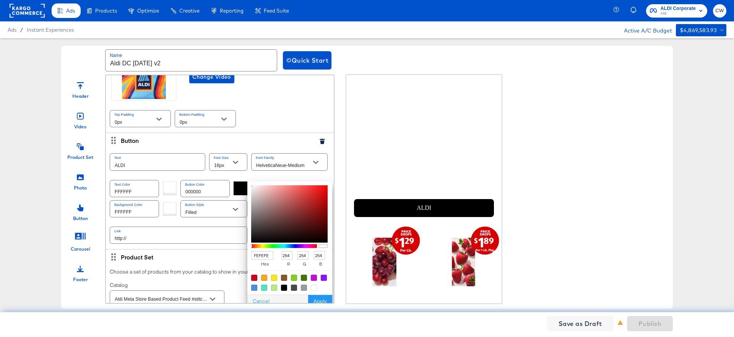
type input "FCF7F7"
type input "252"
type input "247"
type input "FFFCFC"
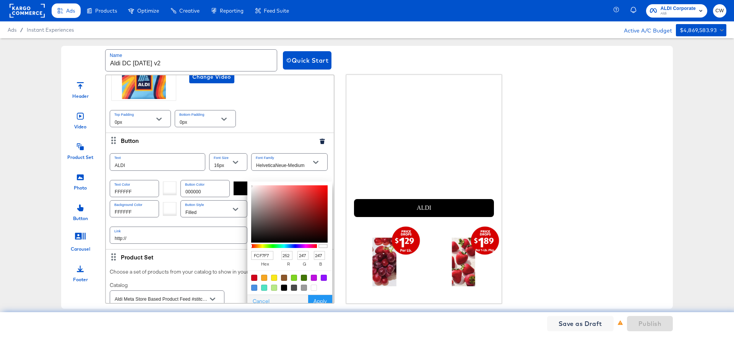
type input "255"
type input "252"
type input "FFFFFF"
type input "255"
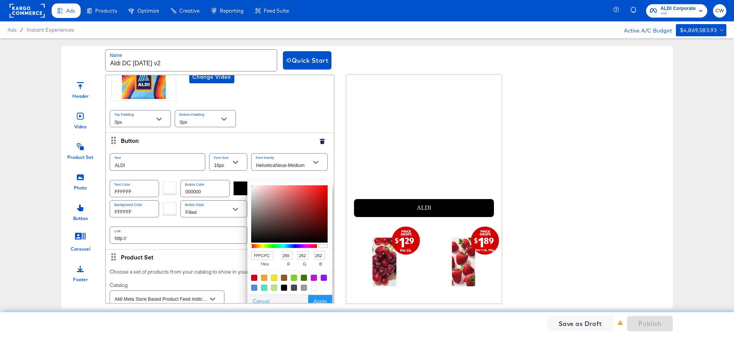
type input "255"
drag, startPoint x: 251, startPoint y: 185, endPoint x: 244, endPoint y: 180, distance: 8.4
click at [244, 180] on div "Text Color FFFFFF Button Color 000000 FFFFFF hex 255 r 255 g 255 b 100 a Cancel…" at bounding box center [220, 188] width 220 height 20
click at [315, 288] on div at bounding box center [314, 288] width 6 height 6
click at [324, 288] on button "Apply" at bounding box center [320, 302] width 24 height 14
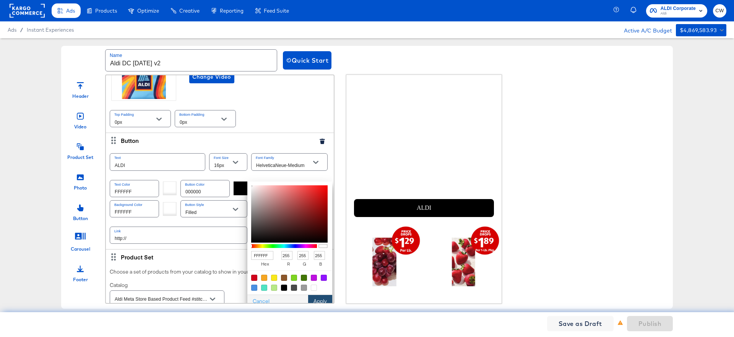
type input "ffffff"
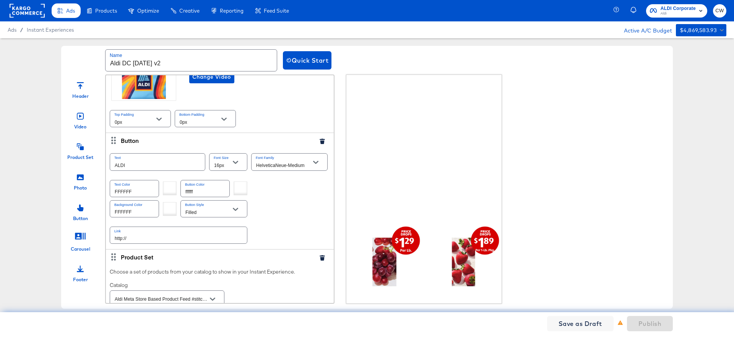
drag, startPoint x: 180, startPoint y: 188, endPoint x: 173, endPoint y: 190, distance: 7.0
click at [177, 189] on div "Text Color FFFFFF Button Color ffffff" at bounding box center [220, 188] width 220 height 20
click at [172, 190] on div at bounding box center [170, 188] width 14 height 14
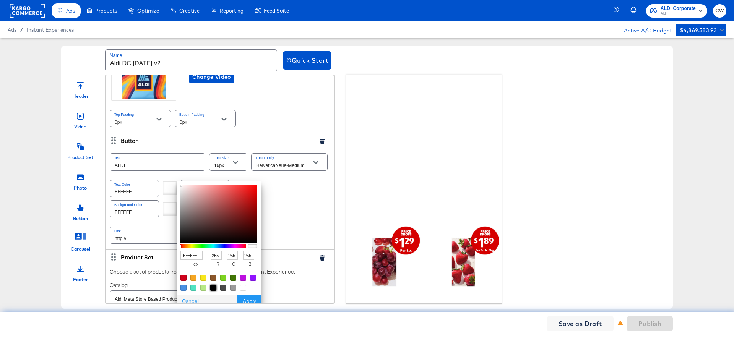
drag, startPoint x: 213, startPoint y: 285, endPoint x: 234, endPoint y: 293, distance: 22.0
click at [214, 285] on div at bounding box center [213, 288] width 6 height 6
type input "000000"
type input "0"
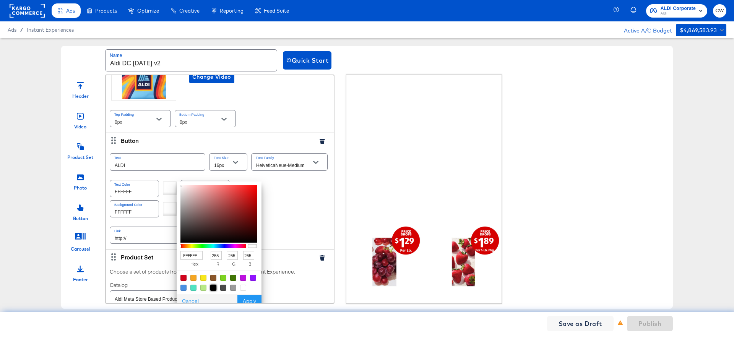
type input "0"
click at [248, 288] on button "Apply" at bounding box center [249, 302] width 24 height 14
type input "000000"
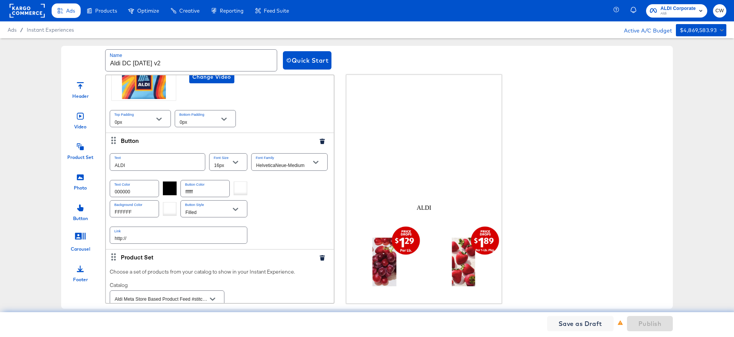
scroll to position [97, 0]
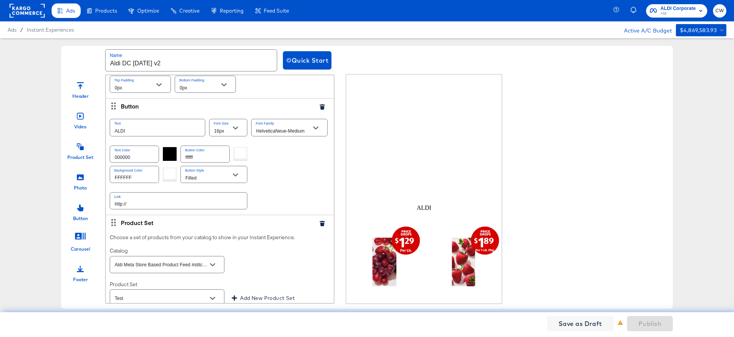
click at [170, 200] on input "http://" at bounding box center [178, 201] width 137 height 16
click at [233, 133] on div at bounding box center [235, 127] width 16 height 11
click at [240, 129] on button "Open" at bounding box center [235, 127] width 11 height 11
click at [232, 239] on li "24px" at bounding box center [227, 237] width 37 height 12
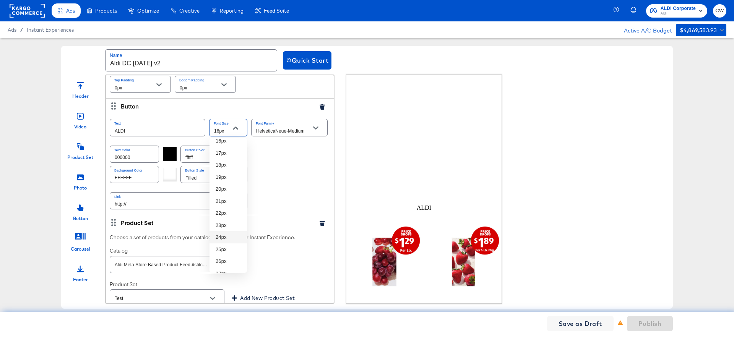
type input "24px"
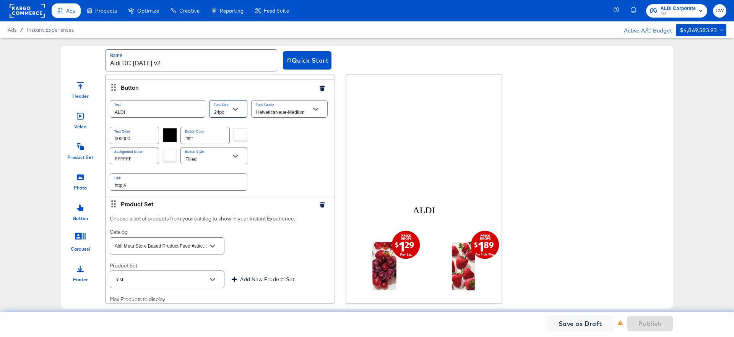
scroll to position [115, 0]
click at [169, 186] on input "http://" at bounding box center [178, 183] width 137 height 16
paste input "s://[DOMAIN_NAME][URL]"
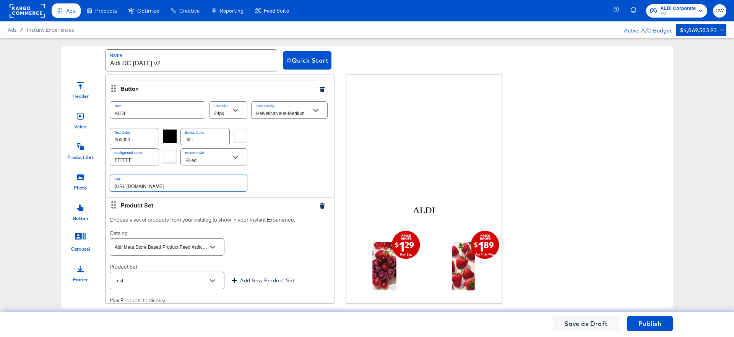
type input "[URL][DOMAIN_NAME]"
click at [340, 157] on div "Header Video Product Set Photo Button Carousel Footer Video Select a video to p…" at bounding box center [366, 189] width 611 height 229
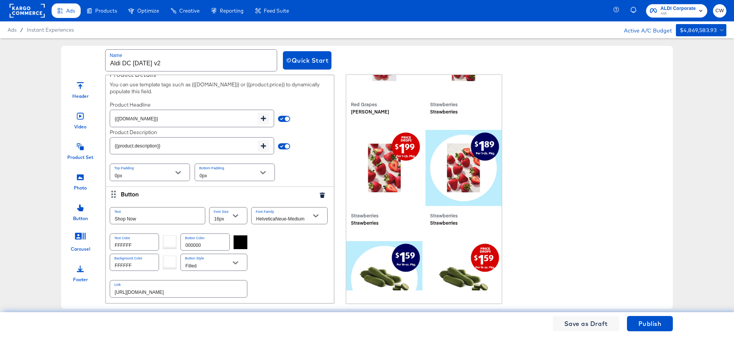
scroll to position [248, 0]
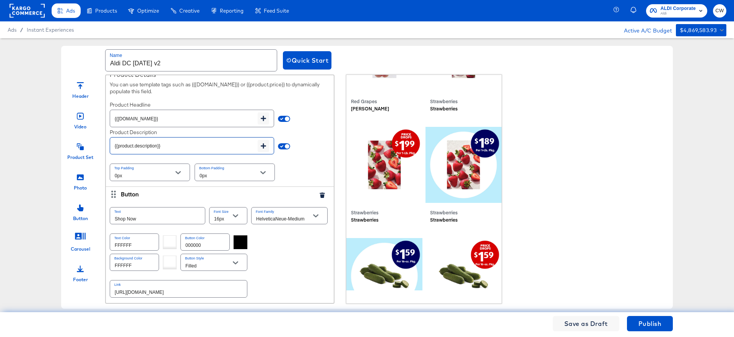
click at [197, 149] on input "{{product.description}}" at bounding box center [183, 142] width 147 height 16
click at [334, 139] on div "Video Select a video to play in your Instant Experience. Videos must be a max l…" at bounding box center [219, 189] width 229 height 229
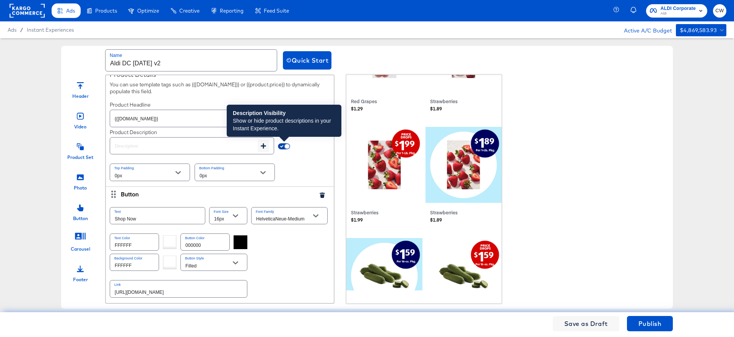
click at [282, 147] on input "checkbox" at bounding box center [287, 148] width 18 height 6
checkbox input "false"
type input "{{field.hide}}"
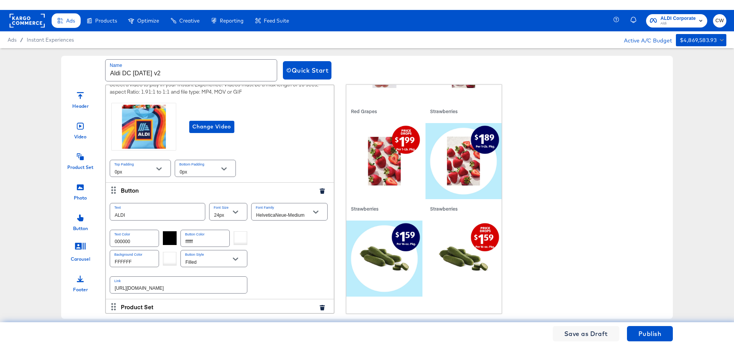
scroll to position [0, 0]
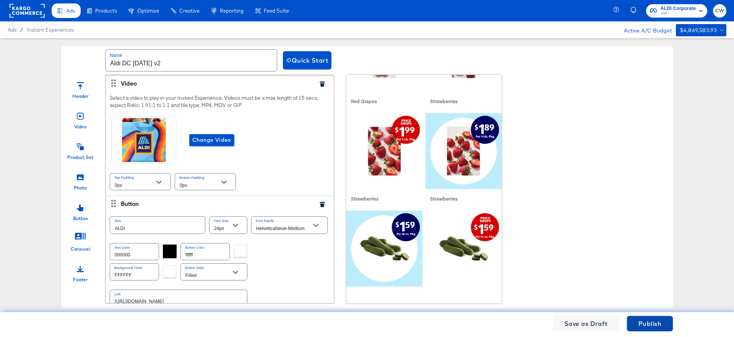
click at [550, 288] on span "Publish" at bounding box center [649, 323] width 23 height 11
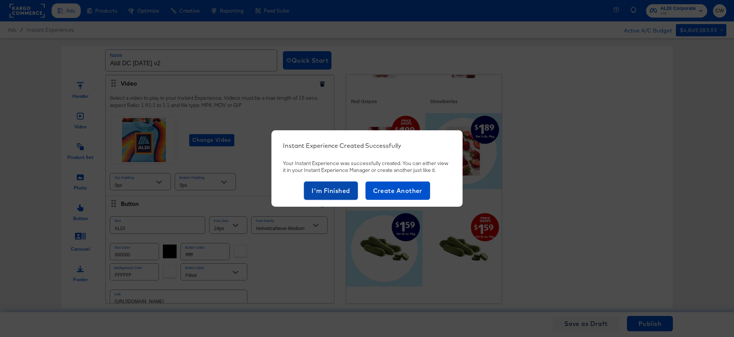
click at [311, 186] on span "I'm Finished" at bounding box center [330, 190] width 39 height 11
